Goal: Transaction & Acquisition: Purchase product/service

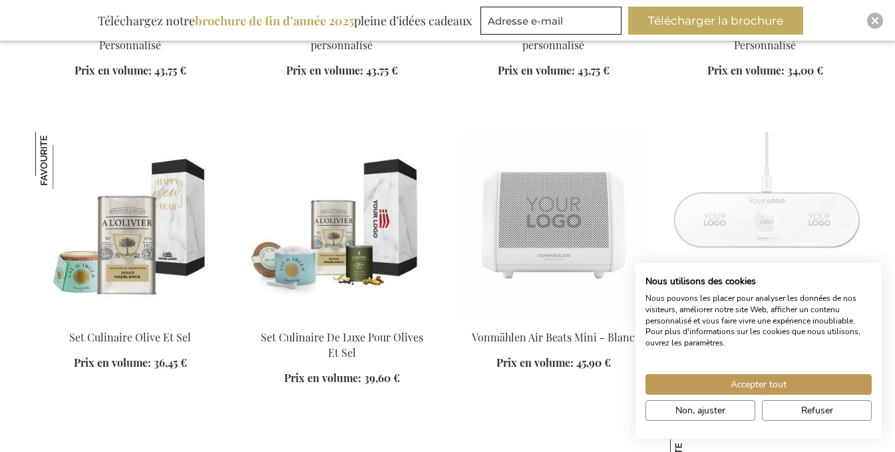
scroll to position [1330, 0]
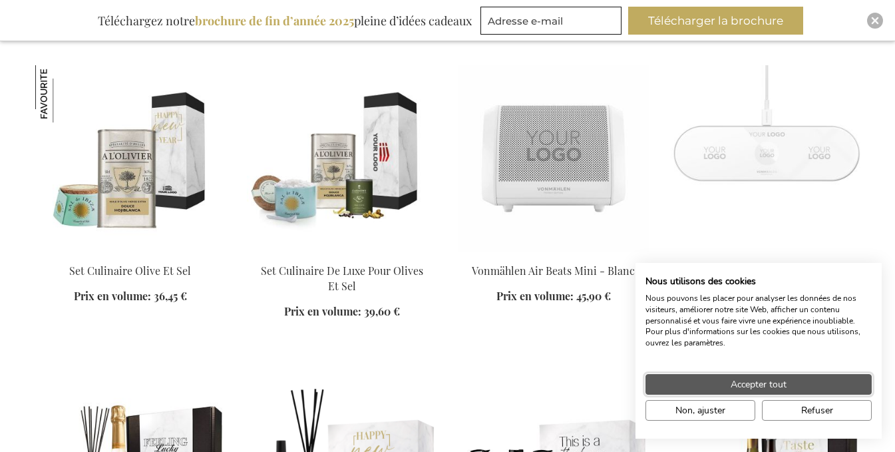
click at [697, 378] on button "Accepter tout" at bounding box center [758, 384] width 226 height 21
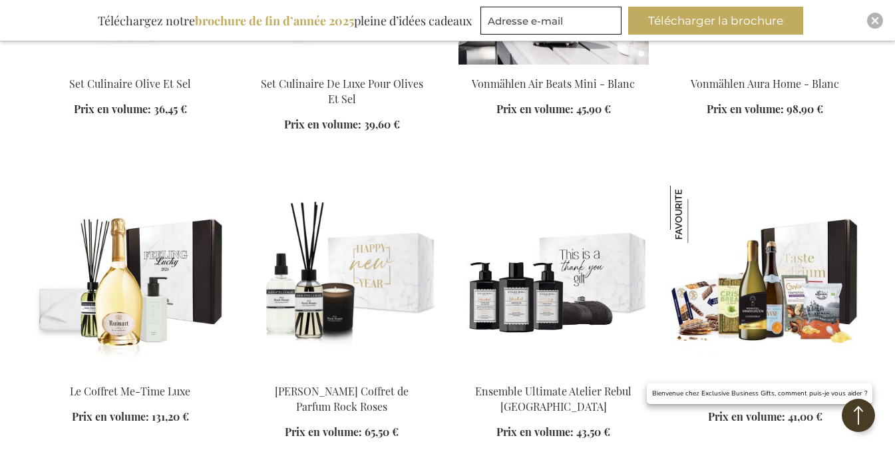
scroll to position [1530, 0]
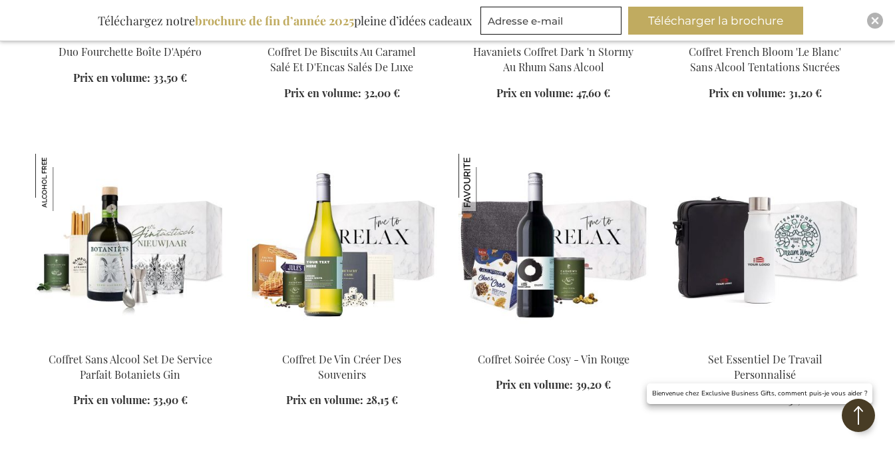
scroll to position [2794, 0]
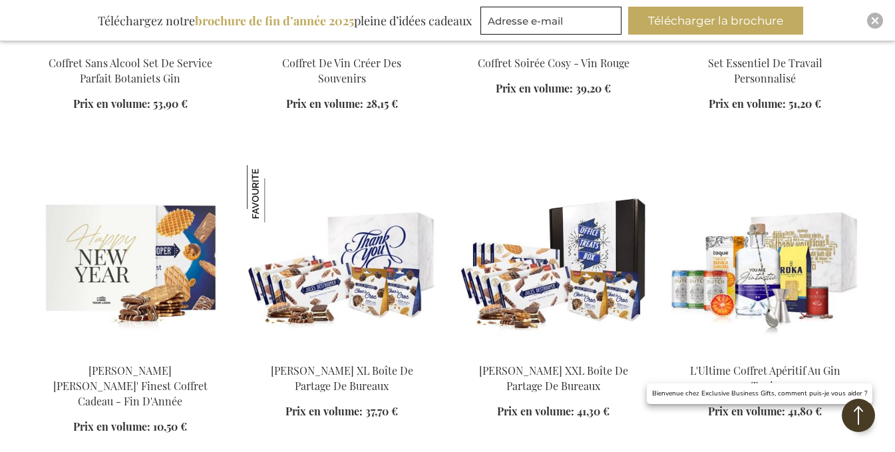
scroll to position [3127, 0]
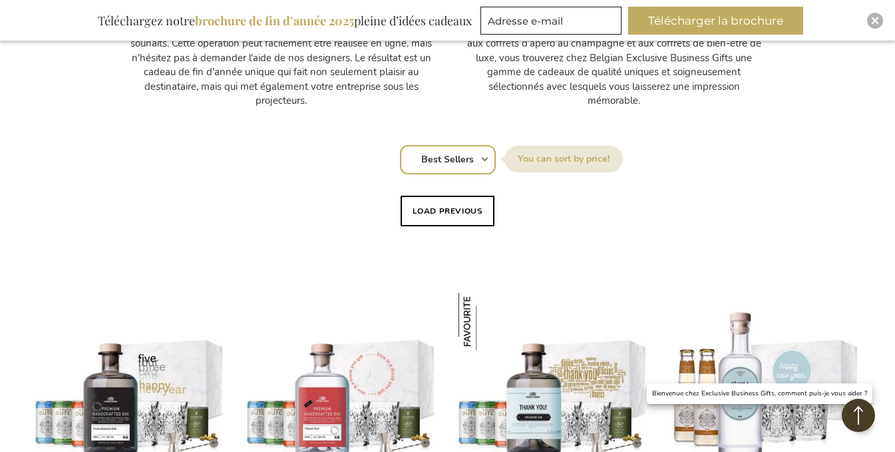
scroll to position [732, 0]
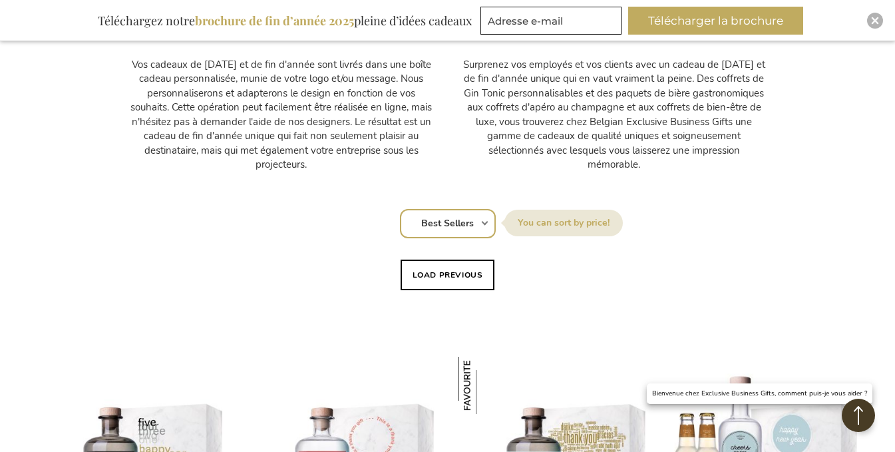
click at [479, 225] on select "Position Best Sellers Les plus consultés Nouveau Biggest Saving Price: low to h…" at bounding box center [448, 223] width 96 height 29
select select "price_asc"
click at [400, 209] on select "Position Best Sellers Les plus consultés Nouveau Biggest Saving Price: low to h…" at bounding box center [448, 223] width 96 height 29
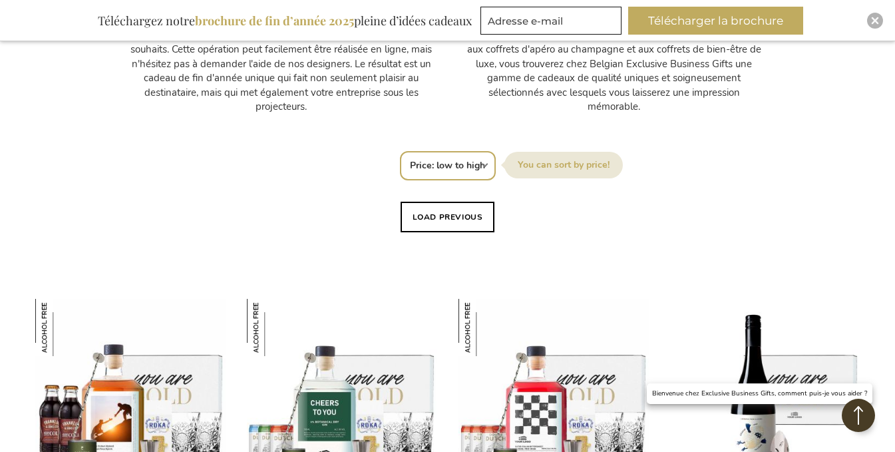
scroll to position [732, 0]
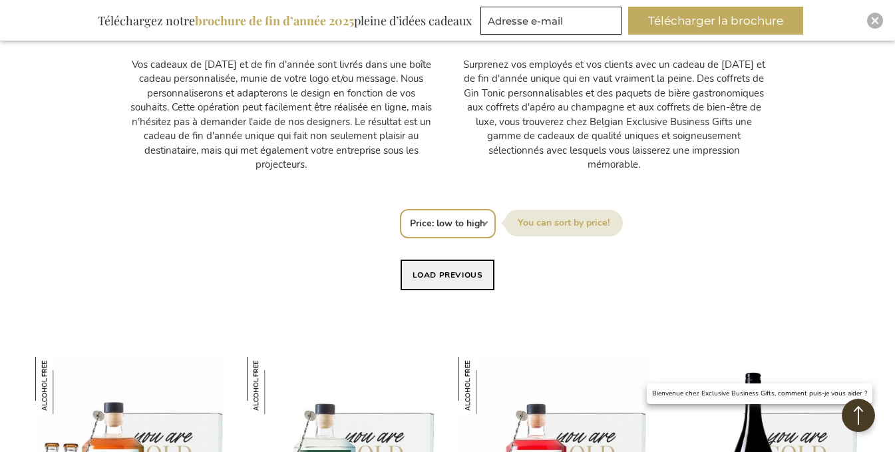
click at [456, 279] on button "Load previous" at bounding box center [447, 274] width 94 height 31
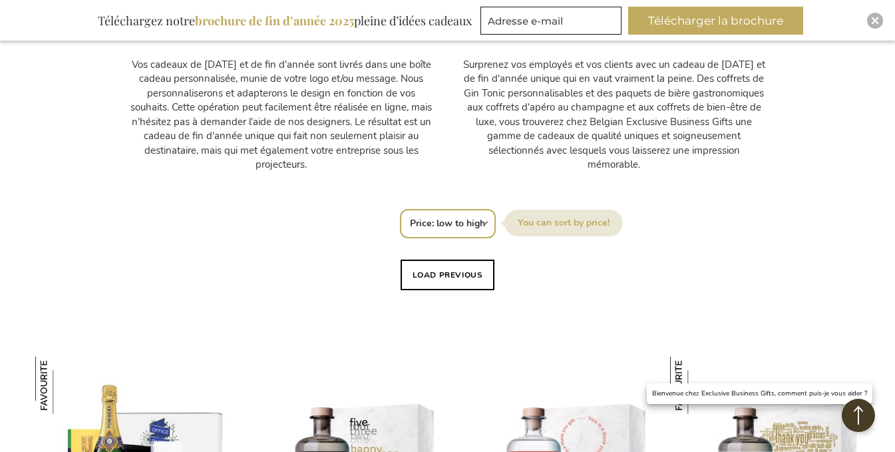
scroll to position [998, 0]
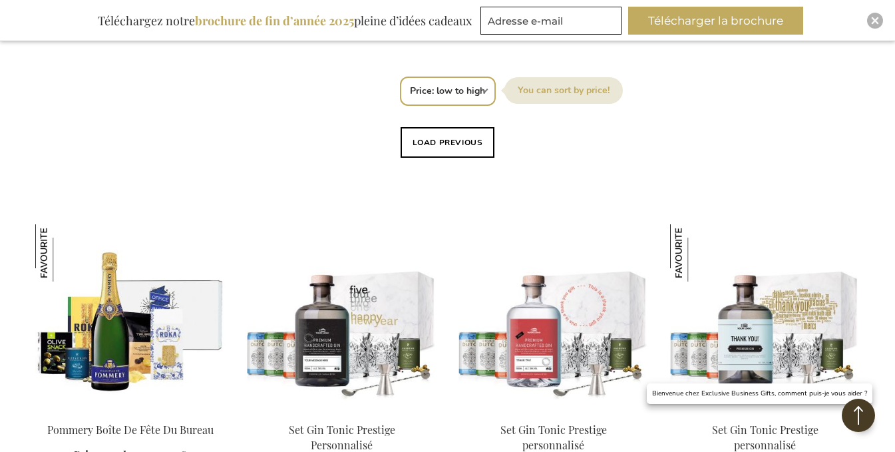
scroll to position [732, 0]
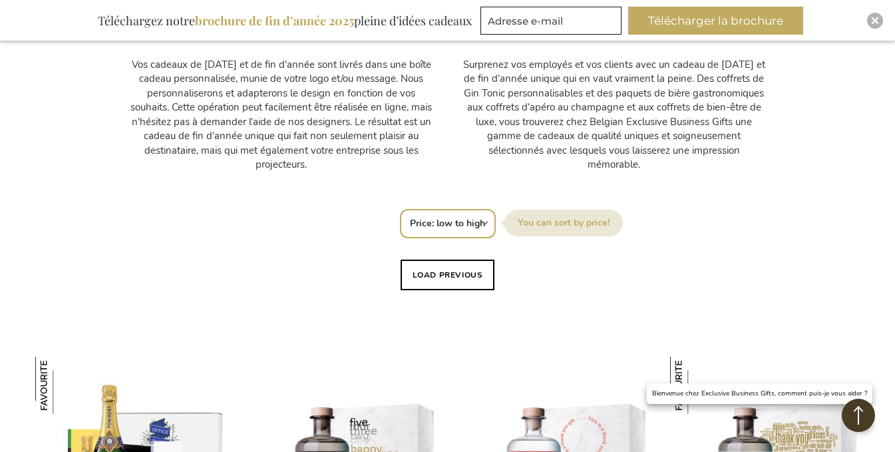
click at [450, 228] on select "Position Best Sellers Les plus consultés Nouveau Biggest Saving Price: low to h…" at bounding box center [448, 223] width 96 height 29
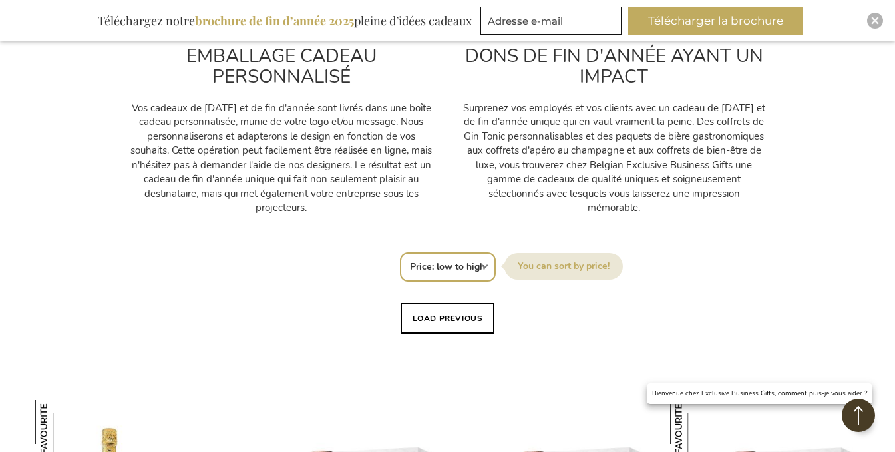
scroll to position [665, 0]
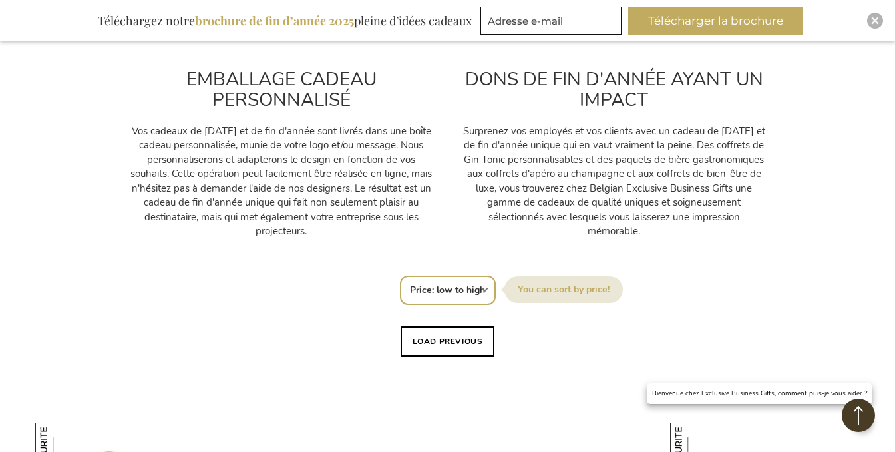
click at [569, 291] on label "[GEOGRAPHIC_DATA] par" at bounding box center [563, 289] width 118 height 27
click at [496, 291] on select "Position Best Sellers Les plus consultés Nouveau Biggest Saving Price: low to h…" at bounding box center [448, 289] width 96 height 29
click at [480, 288] on select "Position Best Sellers Les plus consultés Nouveau Biggest Saving Price: low to h…" at bounding box center [448, 289] width 96 height 29
click at [400, 275] on select "Position Best Sellers Les plus consultés Nouveau Biggest Saving Price: low to h…" at bounding box center [448, 289] width 96 height 29
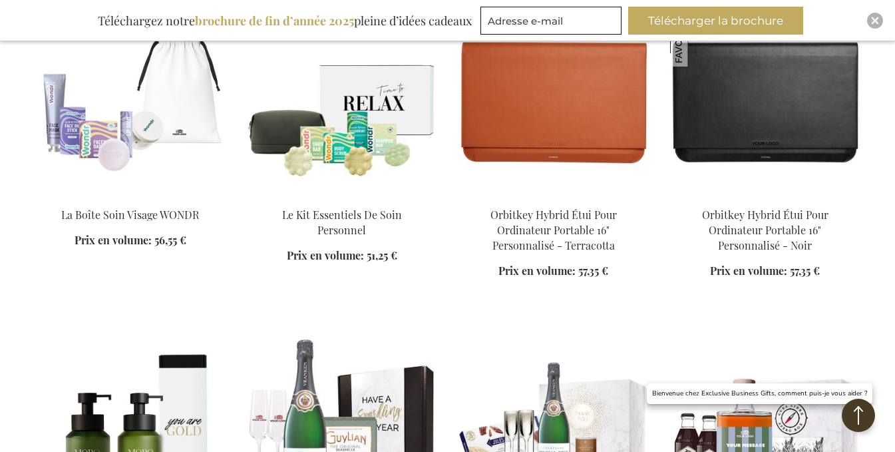
scroll to position [2927, 0]
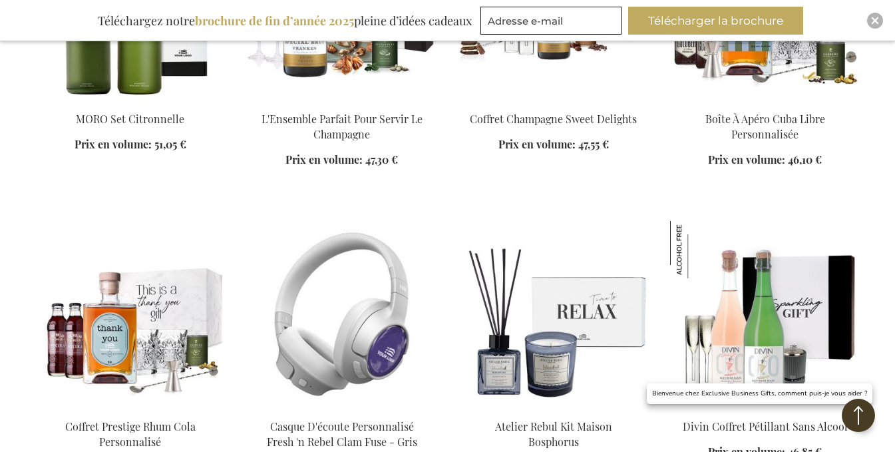
scroll to position [3526, 0]
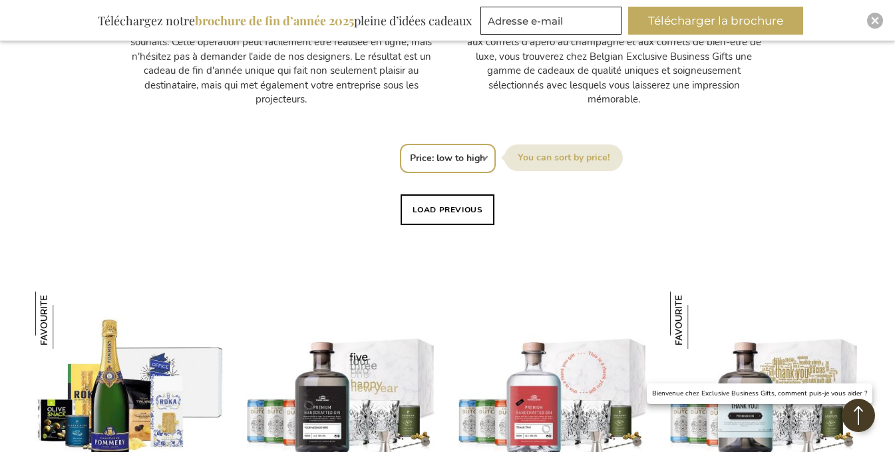
scroll to position [798, 0]
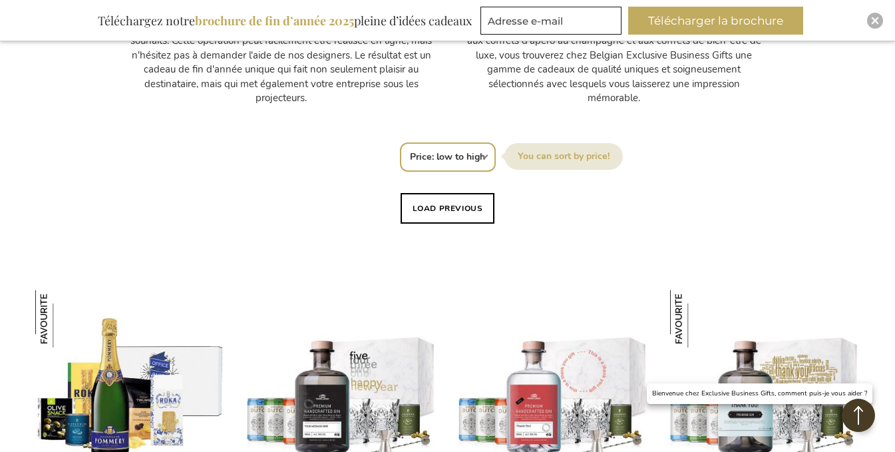
click at [450, 157] on select "Position Best Sellers Les plus consultés Nouveau Biggest Saving Price: low to h…" at bounding box center [448, 156] width 96 height 29
select select "bestsellers"
click at [400, 142] on select "Position Best Sellers Les plus consultés Nouveau Biggest Saving Price: low to h…" at bounding box center [448, 156] width 96 height 29
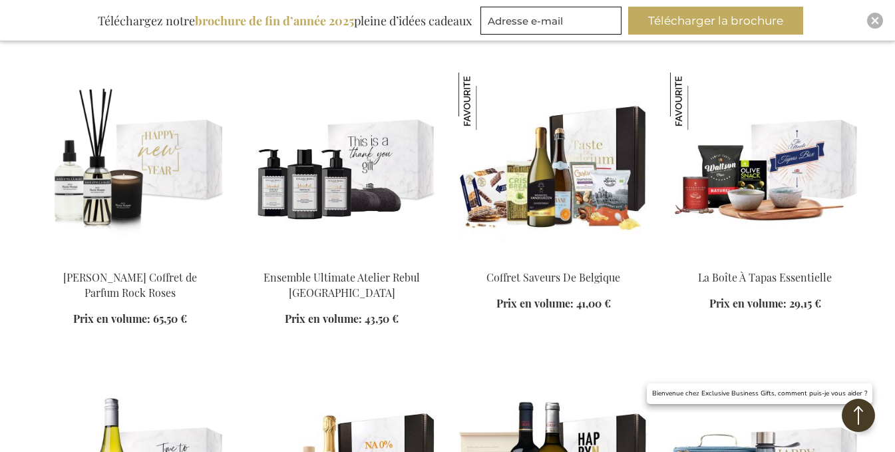
scroll to position [2062, 0]
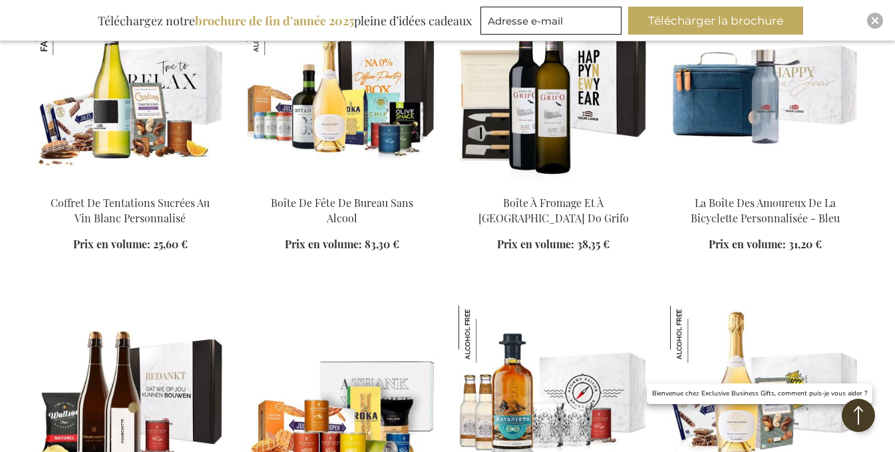
scroll to position [2328, 0]
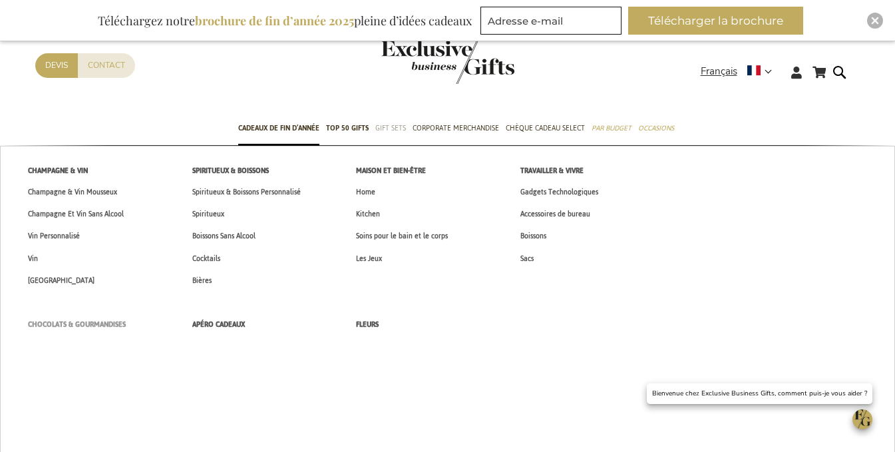
click at [103, 325] on span "Chocolats & Gourmandises" at bounding box center [77, 324] width 98 height 14
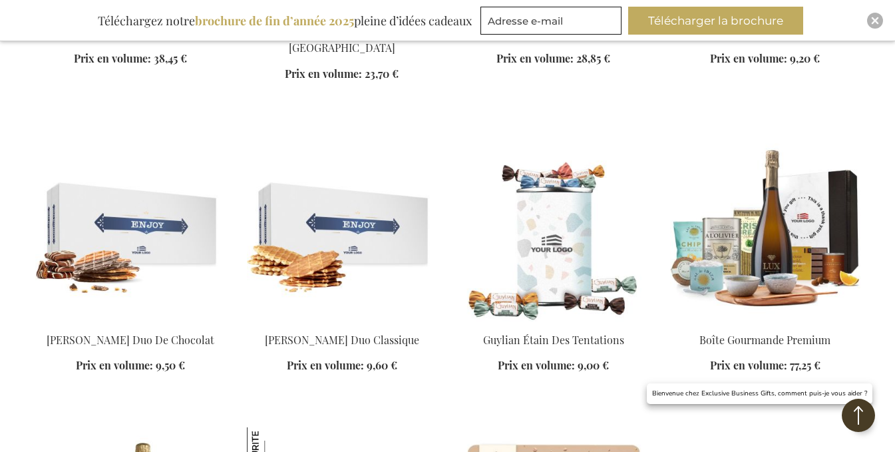
scroll to position [1397, 0]
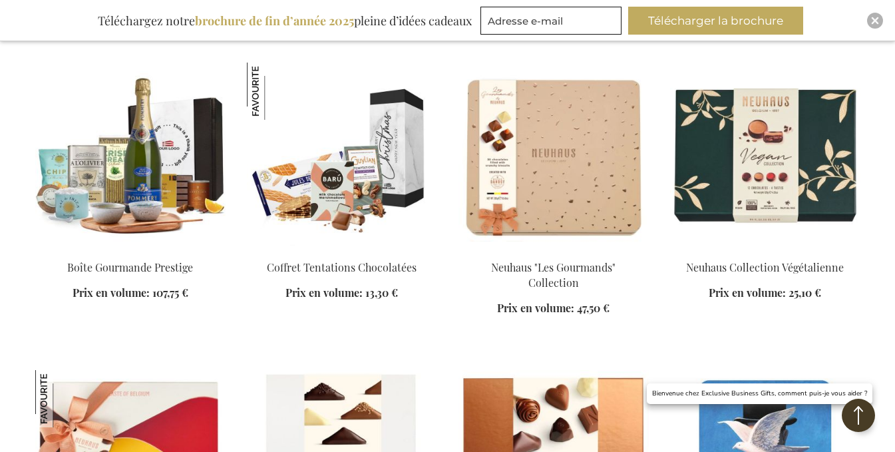
scroll to position [1730, 0]
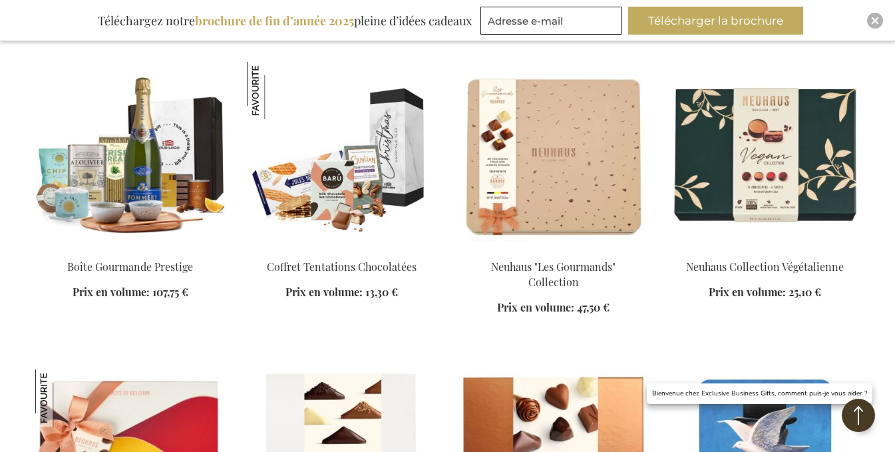
click at [318, 186] on img at bounding box center [342, 155] width 190 height 186
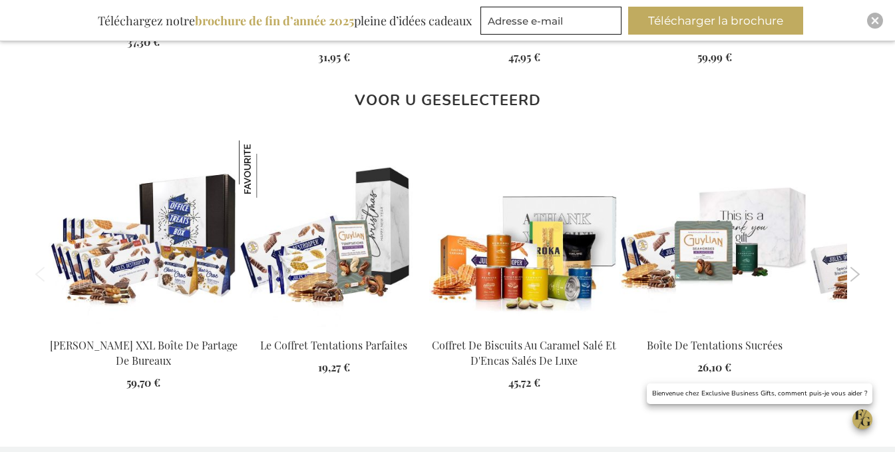
scroll to position [1505, 0]
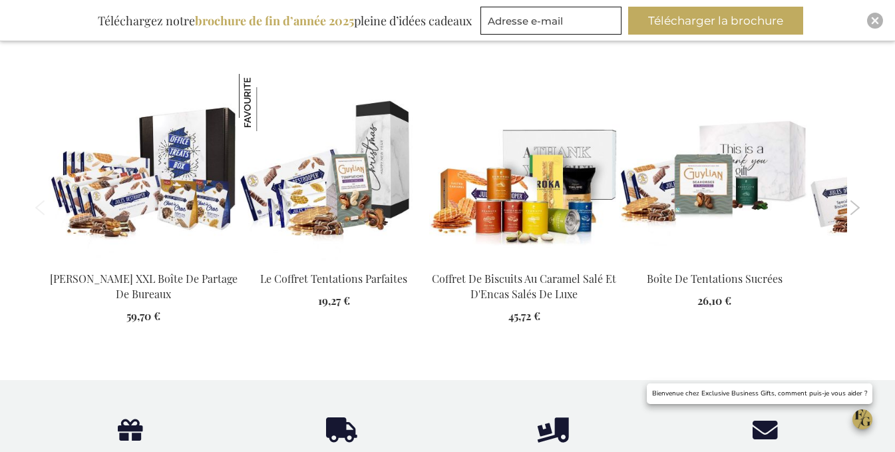
click at [855, 206] on button "Next" at bounding box center [855, 207] width 10 height 15
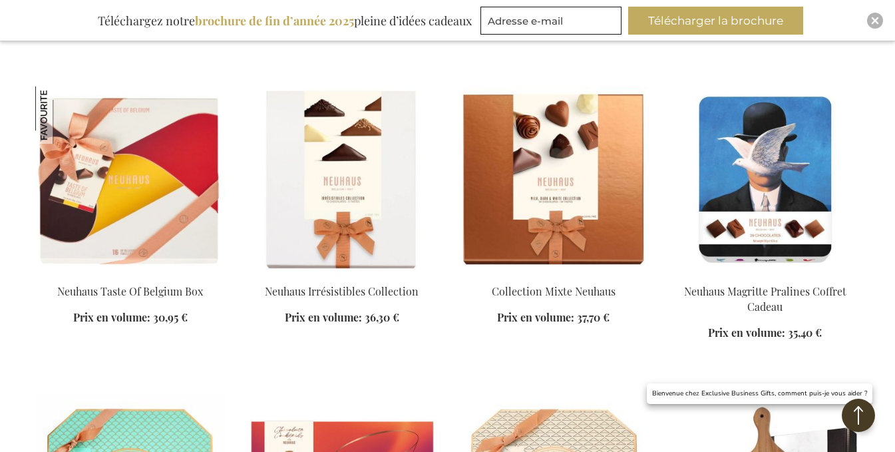
scroll to position [1202, 0]
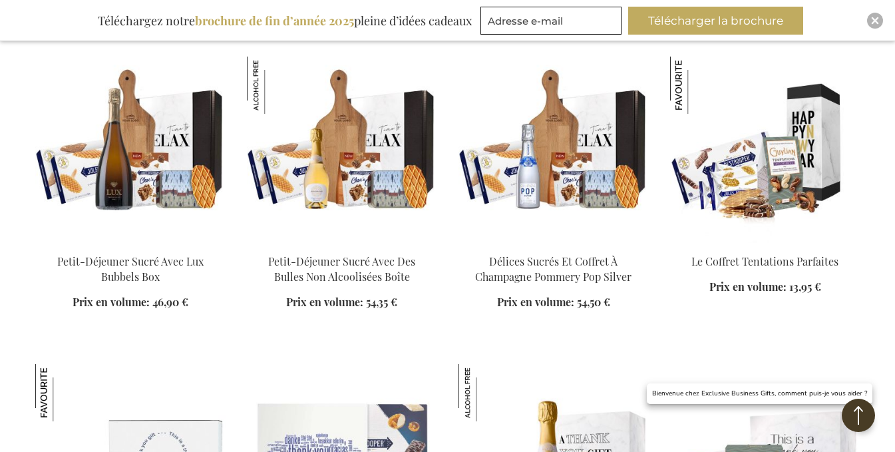
scroll to position [1801, 0]
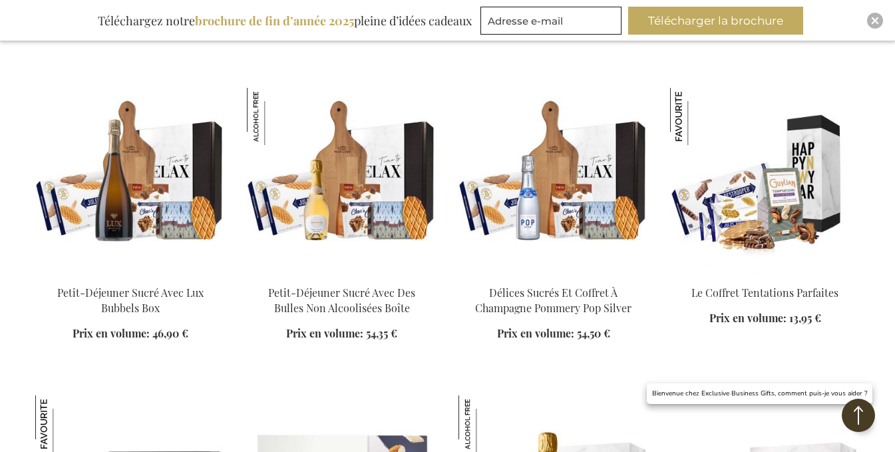
click at [767, 202] on img at bounding box center [765, 181] width 190 height 186
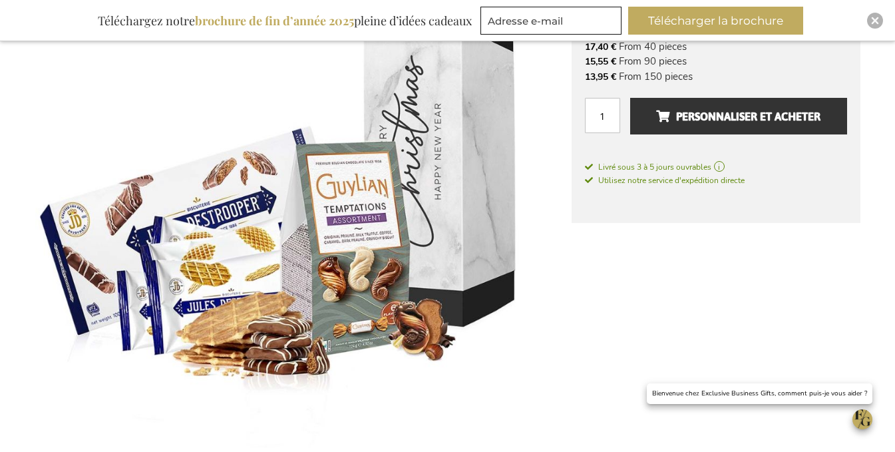
scroll to position [241, 0]
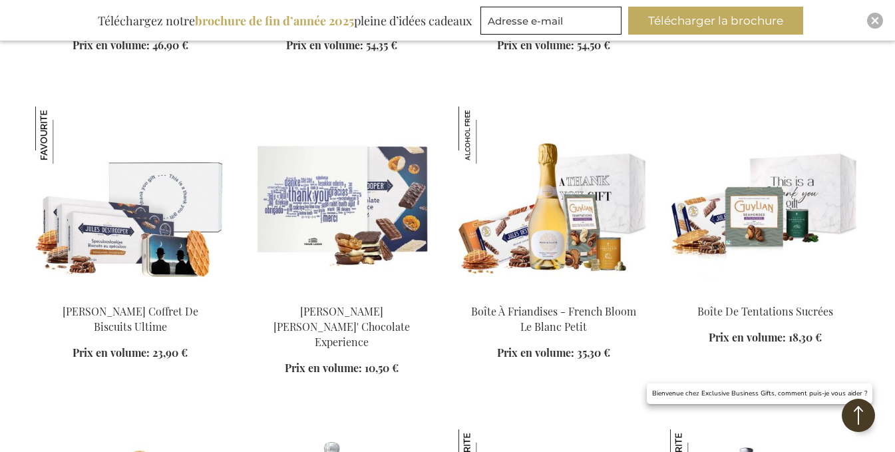
scroll to position [1284, 0]
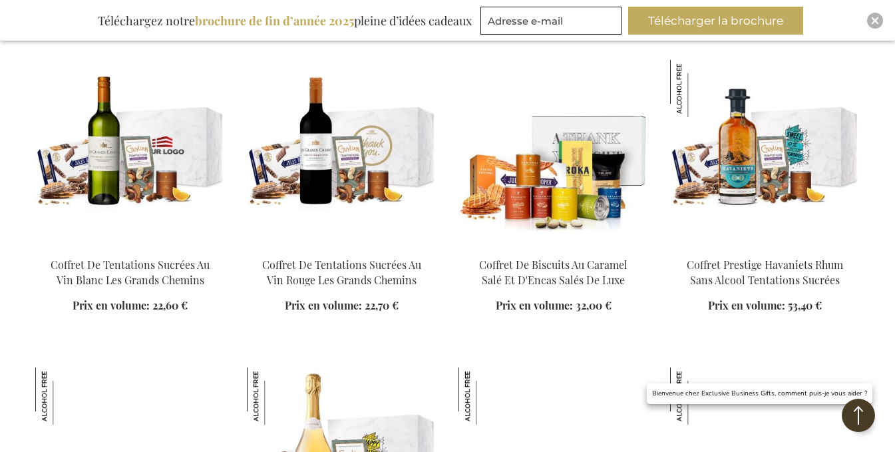
scroll to position [1883, 0]
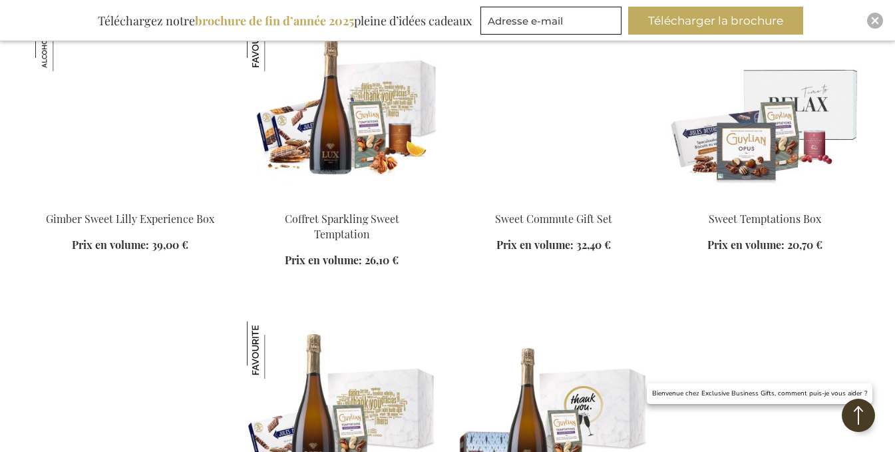
scroll to position [2881, 0]
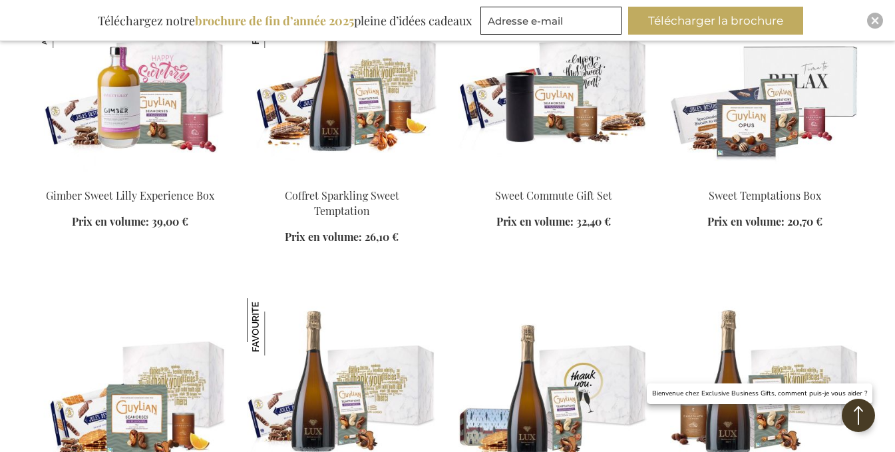
click at [758, 188] on div "Ajouter au panier" at bounding box center [765, 216] width 190 height 56
click at [762, 102] on img at bounding box center [765, 84] width 190 height 186
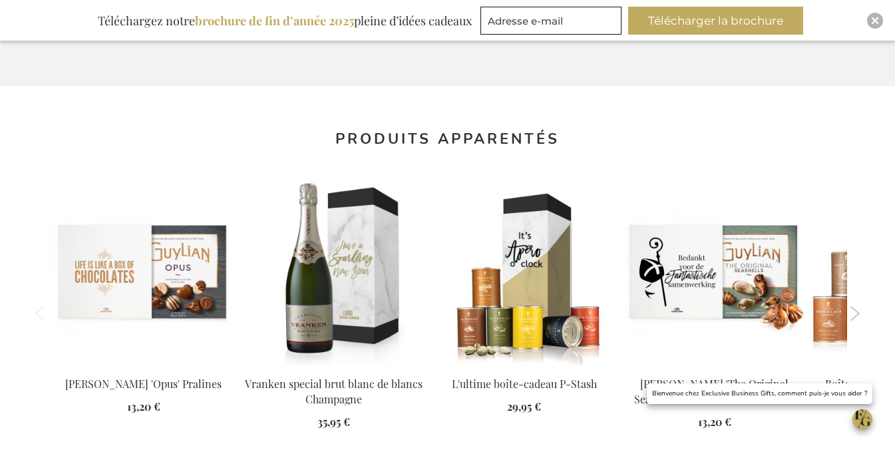
scroll to position [1239, 0]
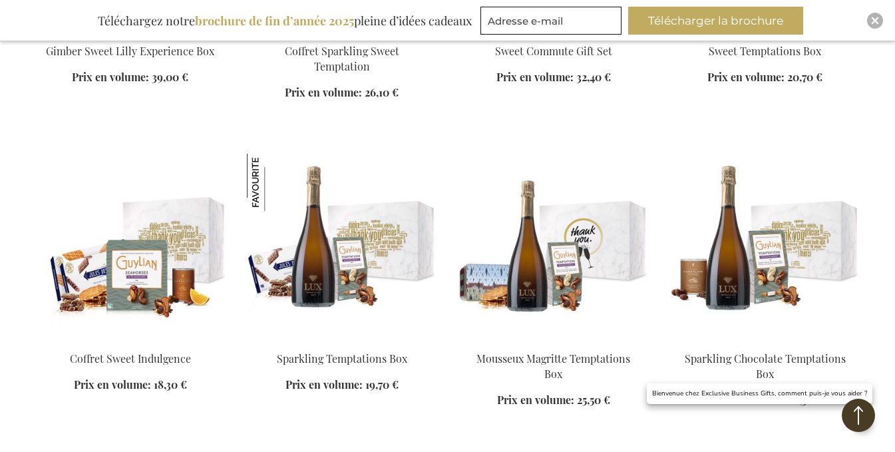
scroll to position [1217, 0]
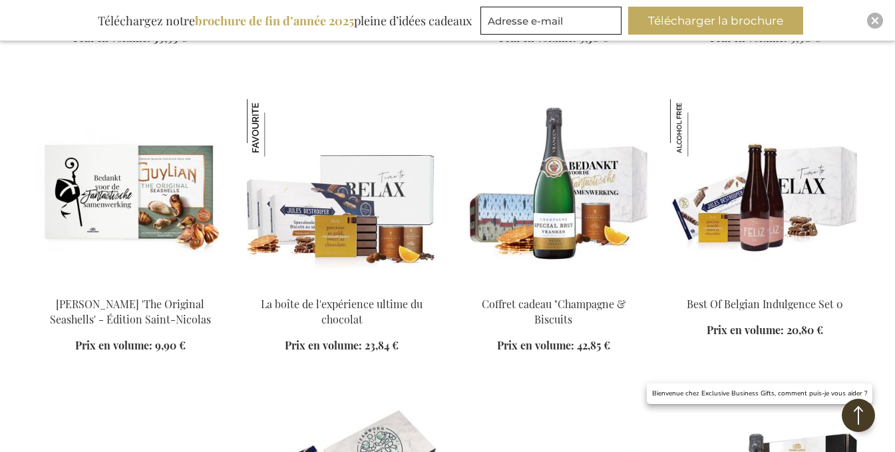
scroll to position [2481, 0]
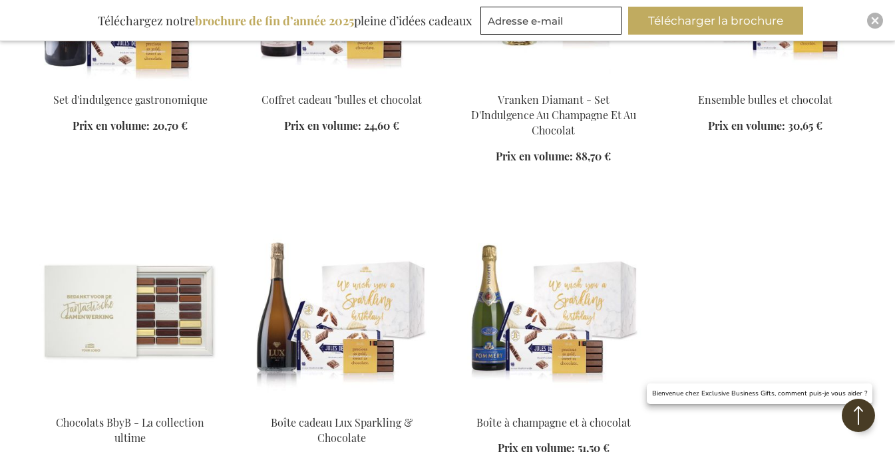
scroll to position [3346, 0]
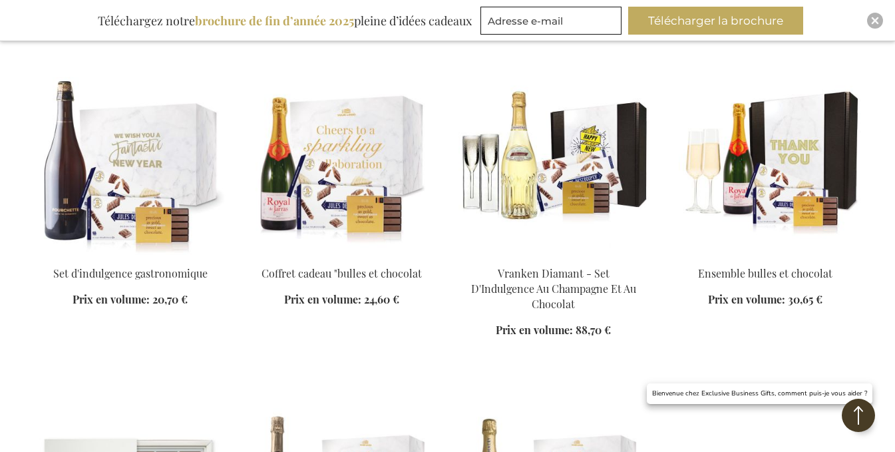
scroll to position [3014, 0]
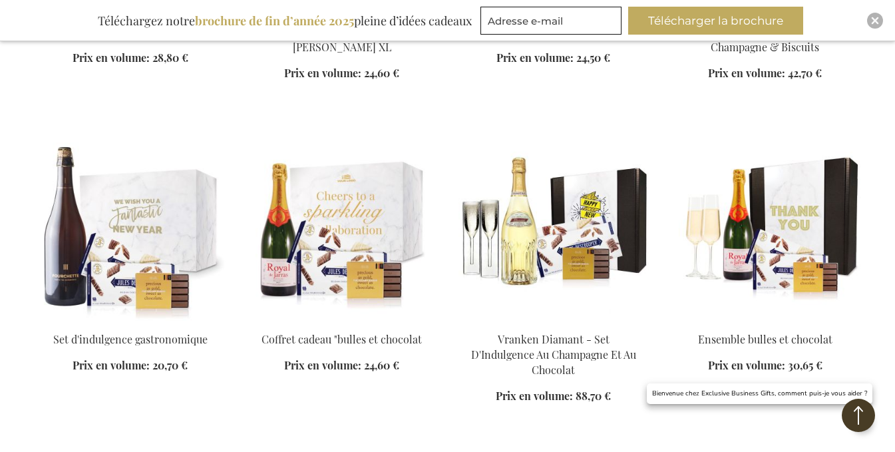
click at [145, 188] on img at bounding box center [130, 227] width 190 height 186
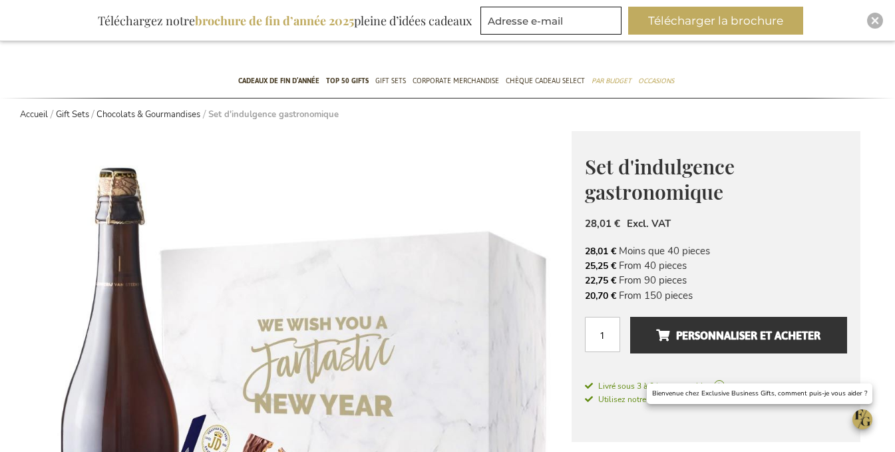
scroll to position [12, 0]
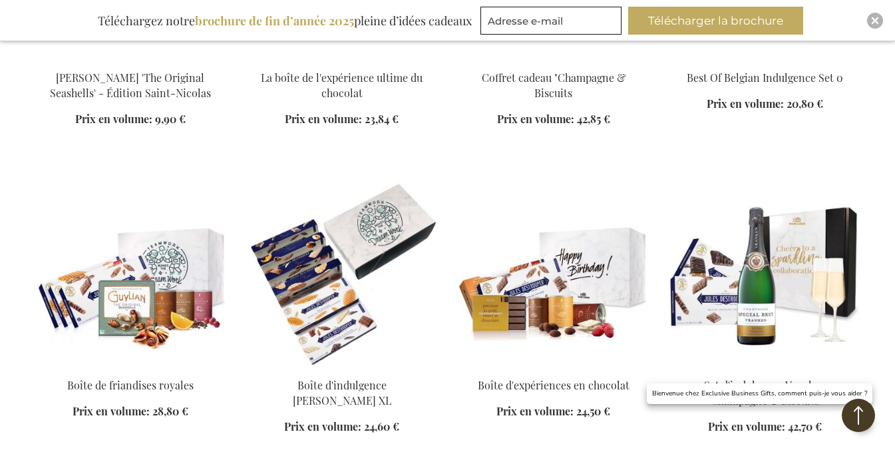
scroll to position [726, 0]
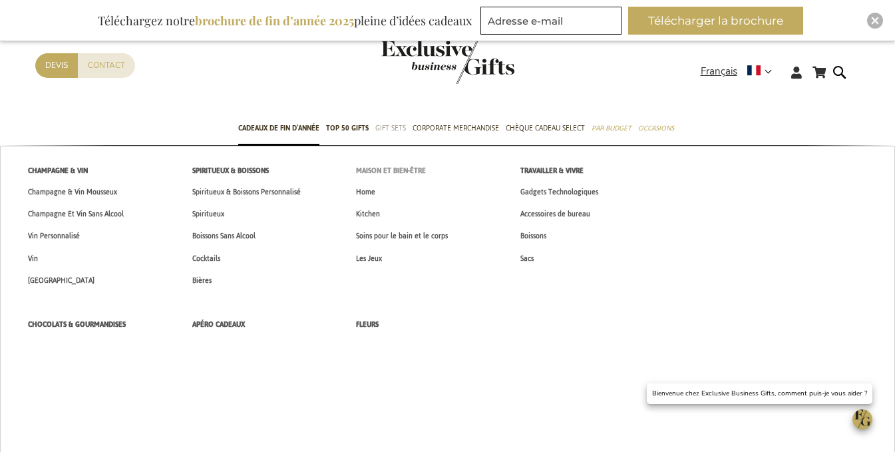
click at [386, 171] on span "Maison Et Bien-Être" at bounding box center [391, 171] width 70 height 14
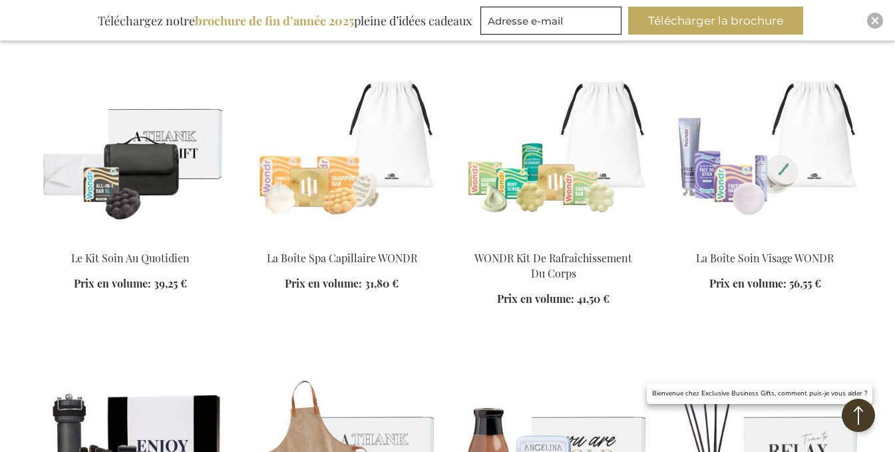
scroll to position [1597, 0]
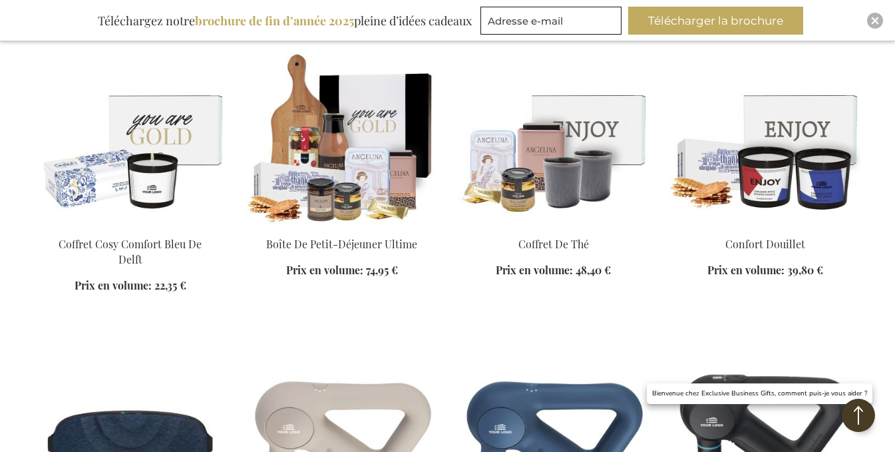
scroll to position [2395, 0]
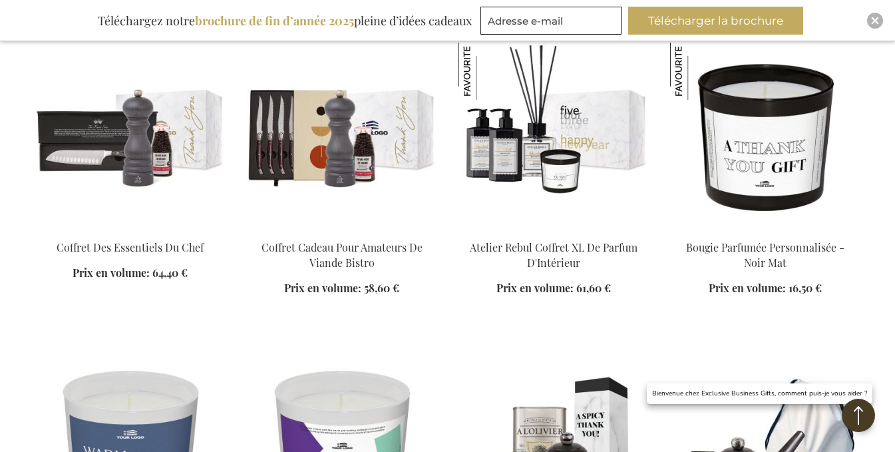
scroll to position [3659, 0]
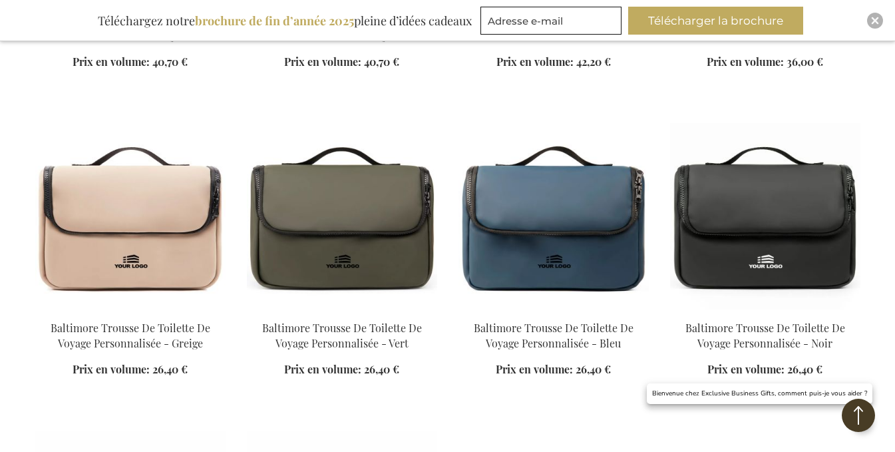
scroll to position [4790, 0]
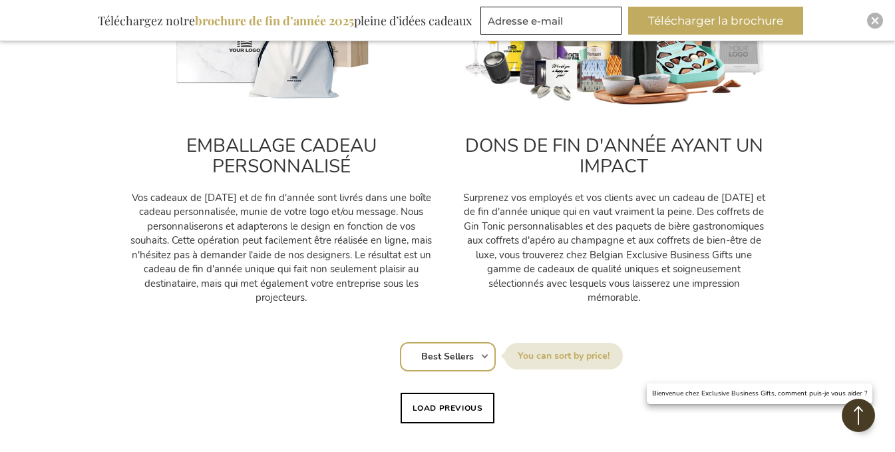
scroll to position [399, 0]
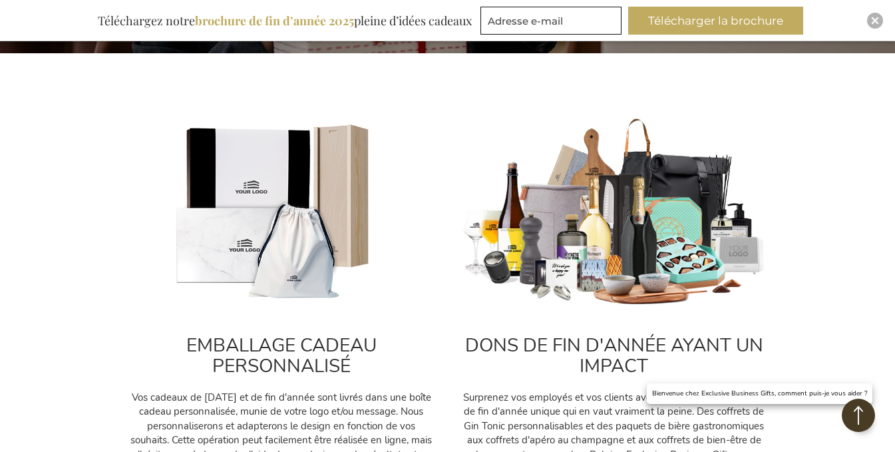
click at [663, 240] on img at bounding box center [614, 212] width 306 height 191
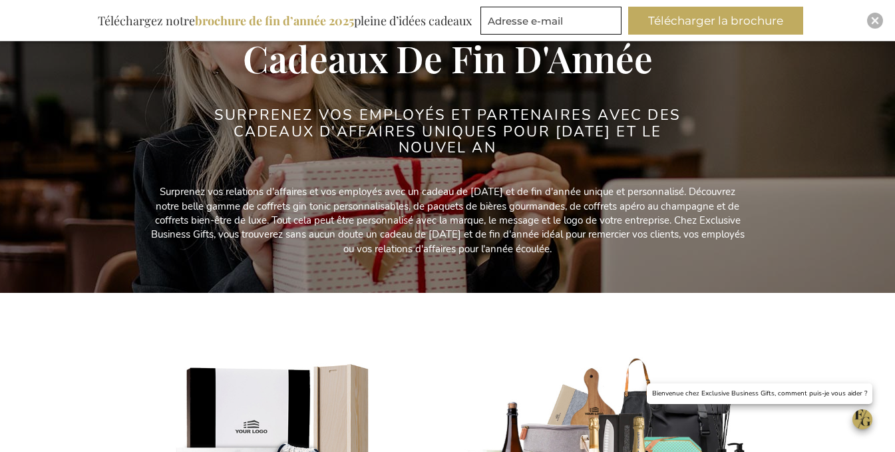
scroll to position [0, 0]
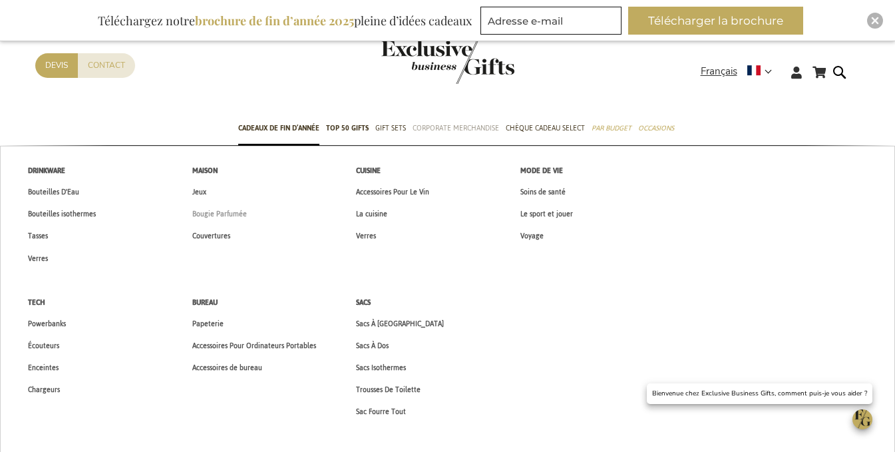
click at [245, 223] on link "Bougie Parfumée" at bounding box center [219, 214] width 82 height 22
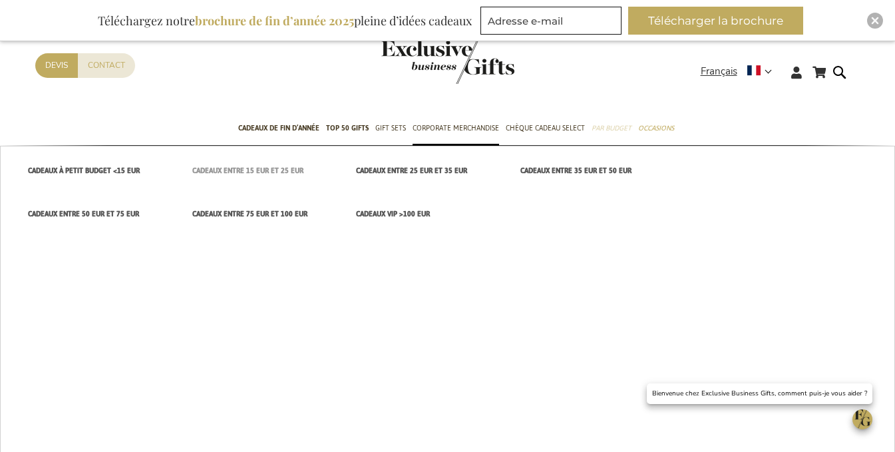
click at [281, 167] on span "cadeaux entre 15 EUR et 25 EUR" at bounding box center [247, 171] width 111 height 14
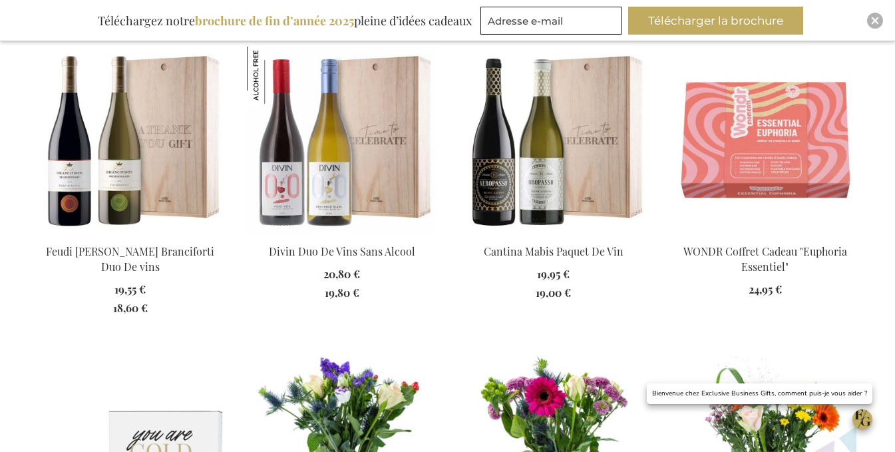
scroll to position [532, 0]
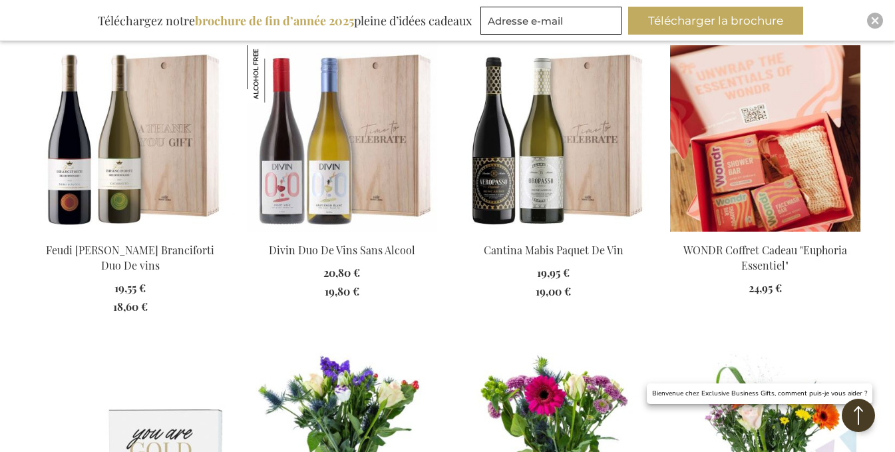
click at [741, 200] on img at bounding box center [765, 138] width 190 height 186
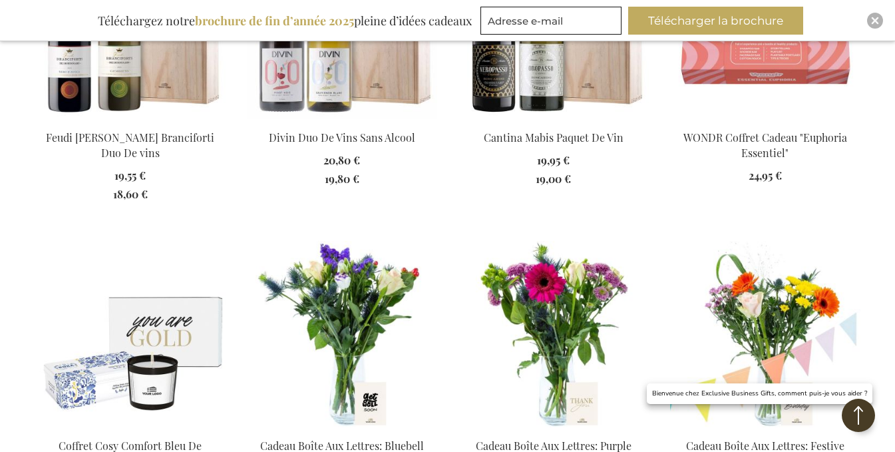
scroll to position [863, 0]
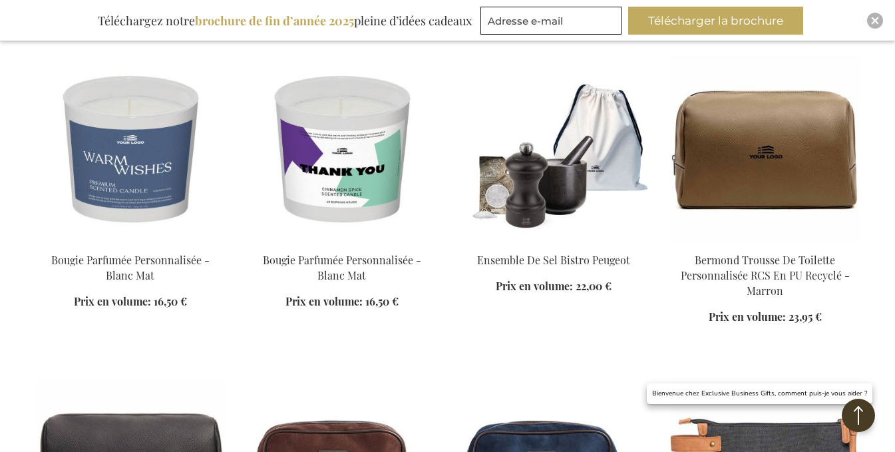
scroll to position [2394, 0]
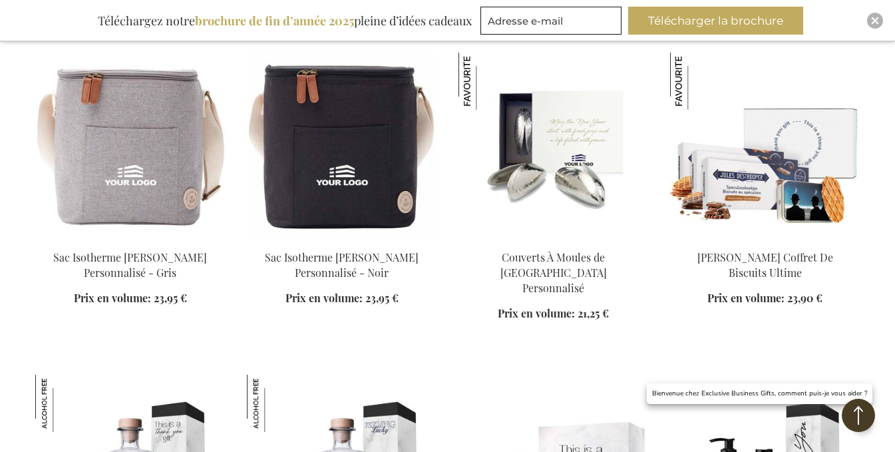
scroll to position [3990, 0]
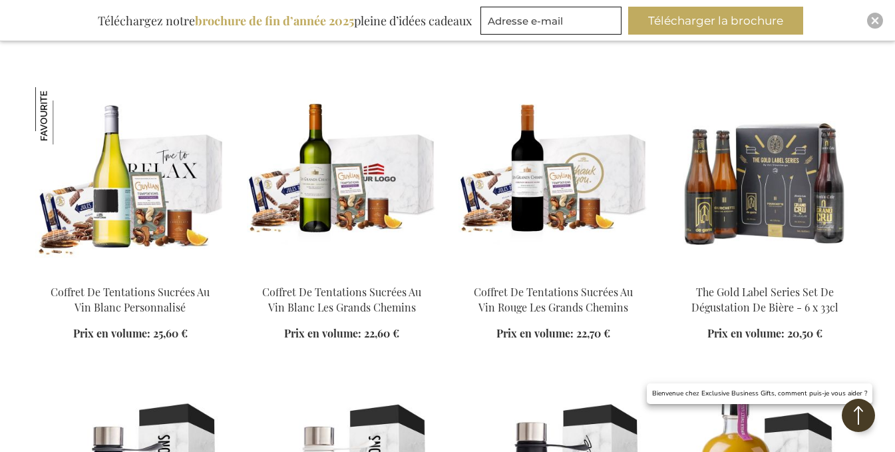
scroll to position [4589, 0]
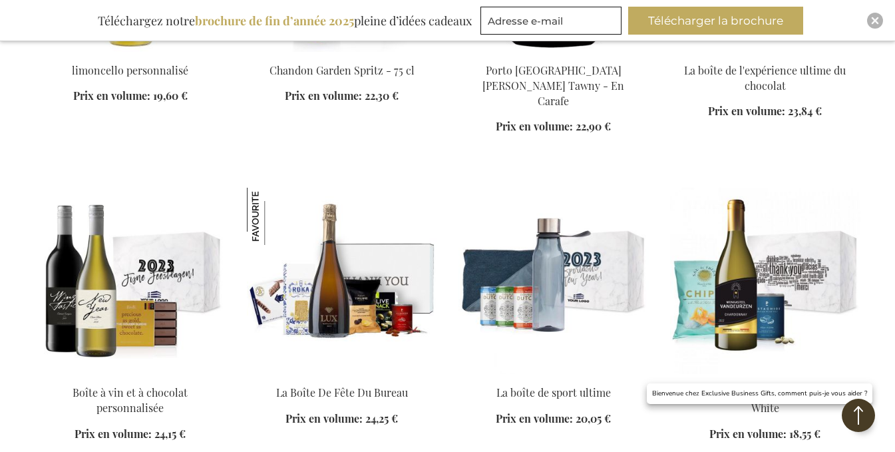
scroll to position [6119, 0]
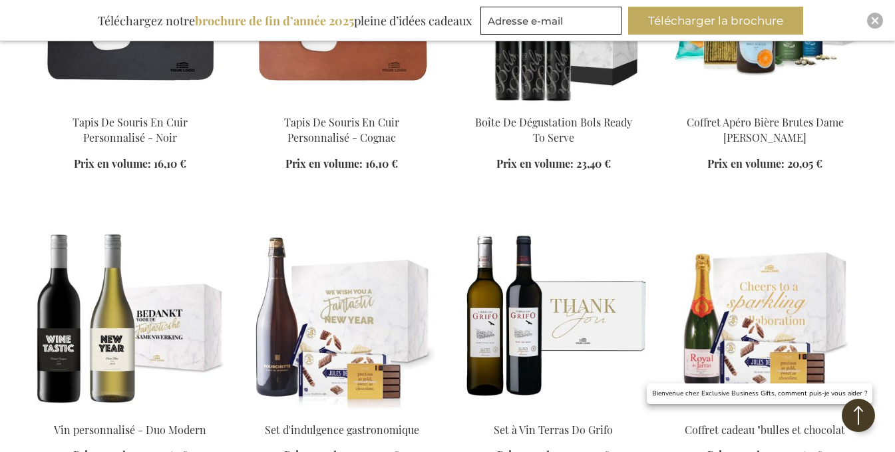
scroll to position [6984, 0]
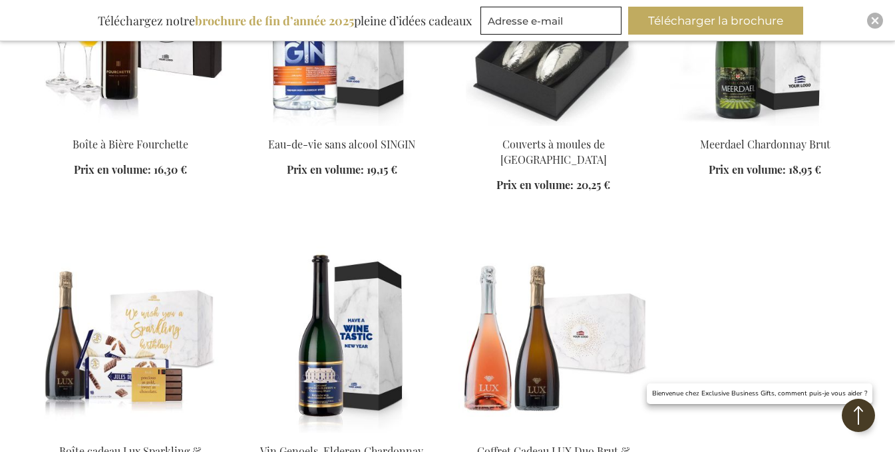
scroll to position [7849, 0]
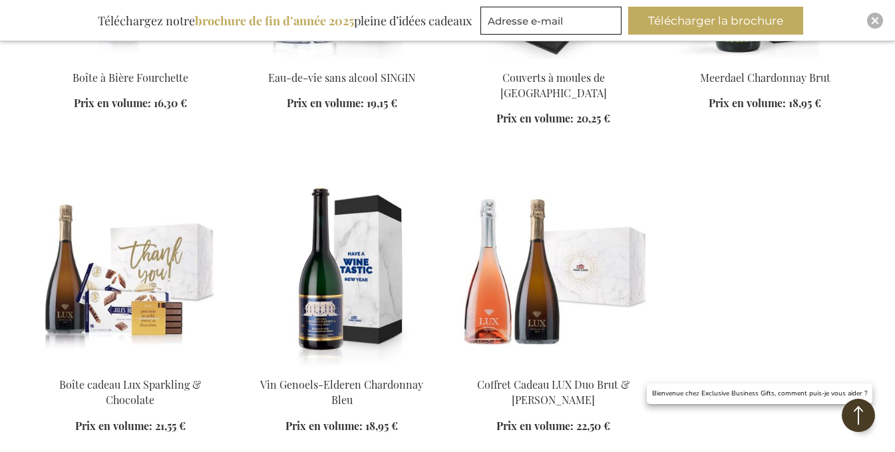
click at [179, 198] on img at bounding box center [130, 273] width 190 height 186
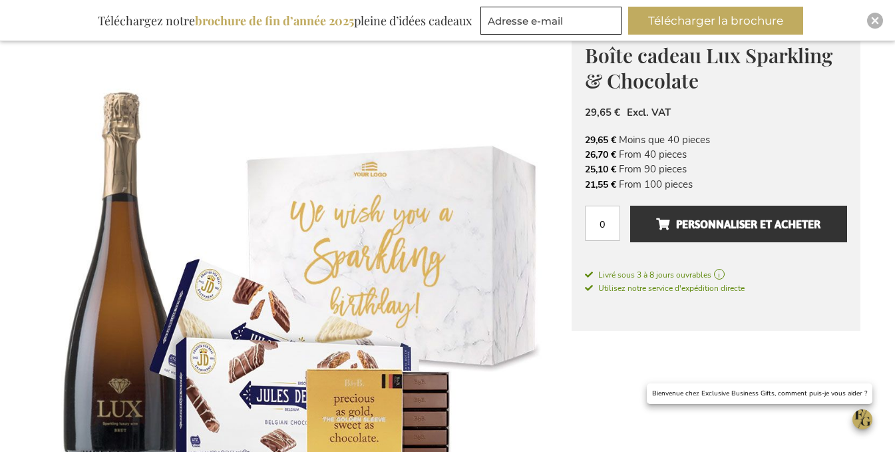
scroll to position [133, 0]
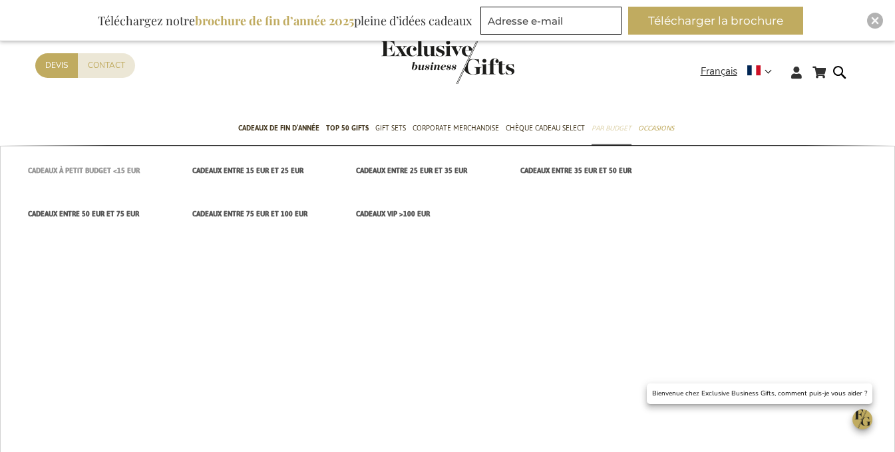
click at [124, 169] on span "Cadeaux à petit budget <15 EUR" at bounding box center [84, 171] width 112 height 14
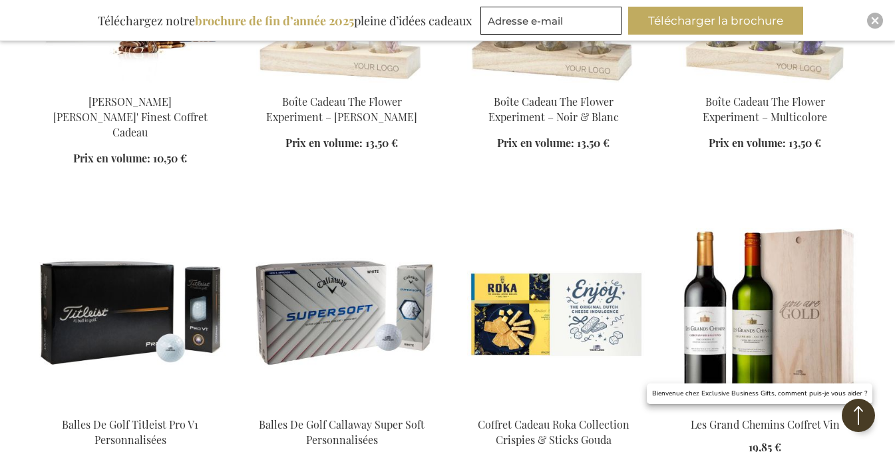
scroll to position [732, 0]
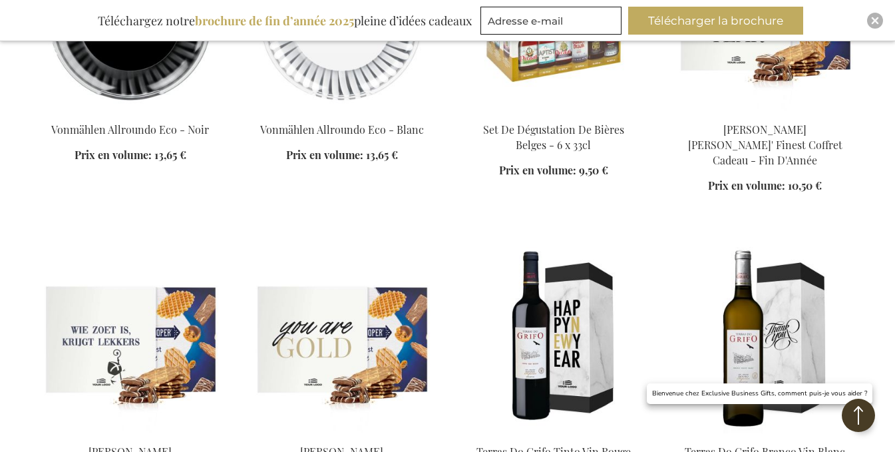
scroll to position [2262, 0]
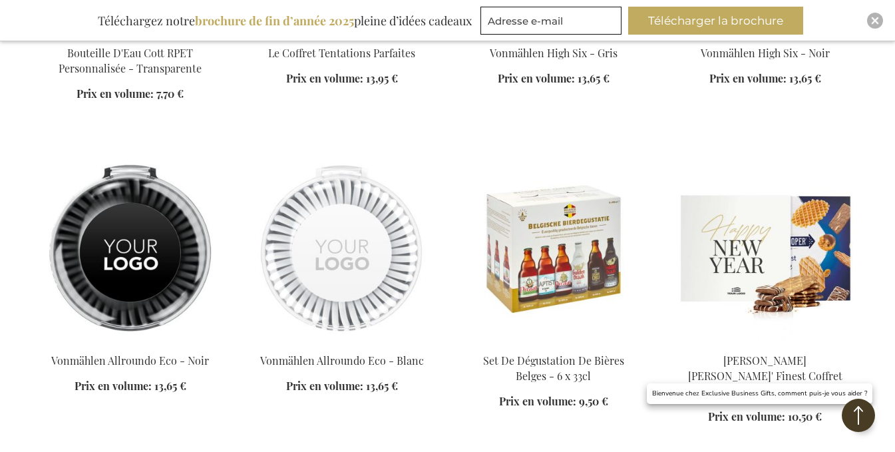
scroll to position [1796, 0]
